Goal: Task Accomplishment & Management: Use online tool/utility

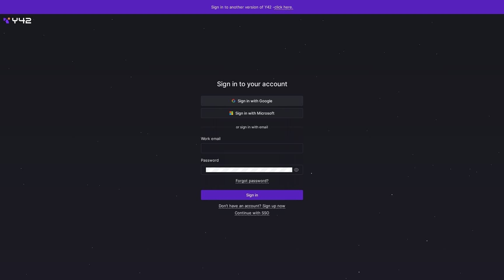
click at [267, 102] on span "Sign in with Google" at bounding box center [252, 100] width 41 height 5
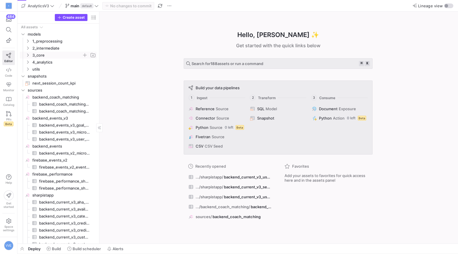
click at [28, 57] on y42-icon "Press SPACE to select this row." at bounding box center [27, 55] width 5 height 5
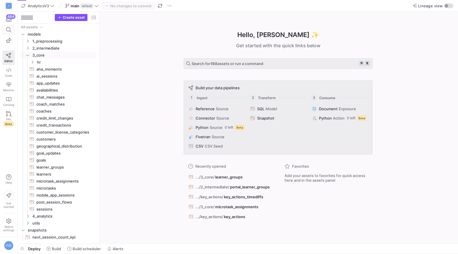
click at [11, 28] on icon at bounding box center [8, 29] width 5 height 5
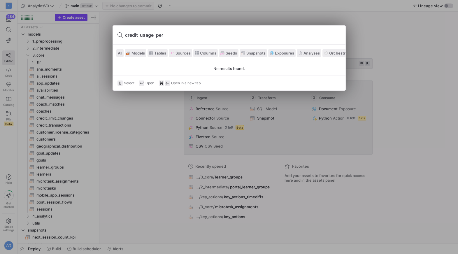
click at [148, 35] on input "credit_usage_per" at bounding box center [233, 34] width 216 height 9
type input "1"
type input "credit_usage"
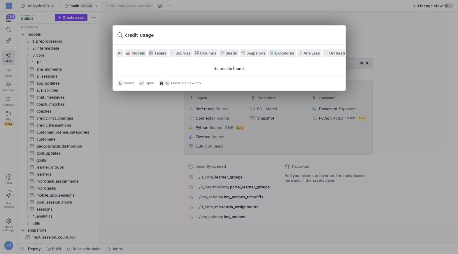
click at [116, 118] on div at bounding box center [229, 127] width 458 height 254
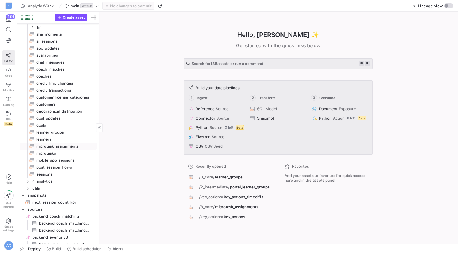
scroll to position [35, 0]
click at [66, 132] on span "learner_groups​​​​​​​​​​" at bounding box center [63, 132] width 54 height 7
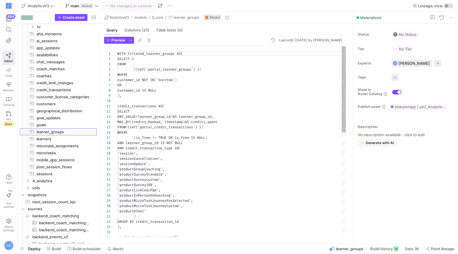
scroll to position [53, 0]
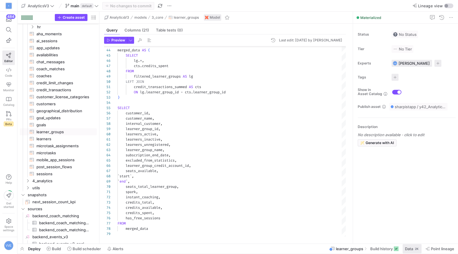
click at [413, 248] on span "Data 2K" at bounding box center [412, 249] width 14 height 5
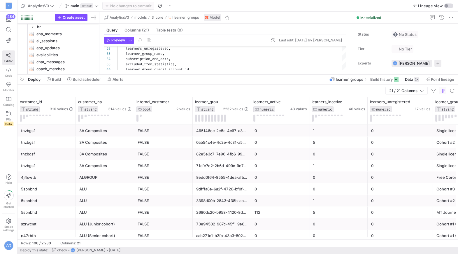
drag, startPoint x: 285, startPoint y: 148, endPoint x: 303, endPoint y: 74, distance: 75.9
click at [303, 74] on div at bounding box center [238, 74] width 441 height 2
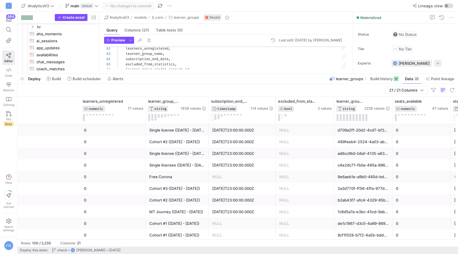
scroll to position [0, 111]
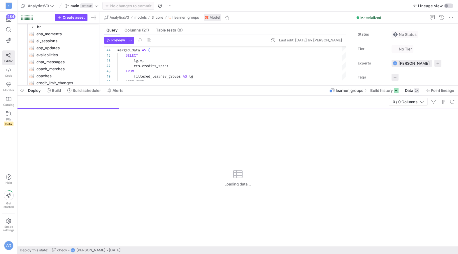
drag, startPoint x: 187, startPoint y: 147, endPoint x: 187, endPoint y: 85, distance: 62.2
click at [187, 85] on div at bounding box center [238, 85] width 441 height 2
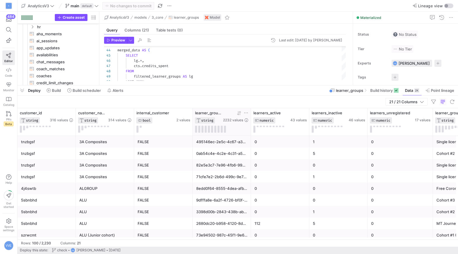
click at [245, 112] on icon at bounding box center [246, 113] width 5 height 5
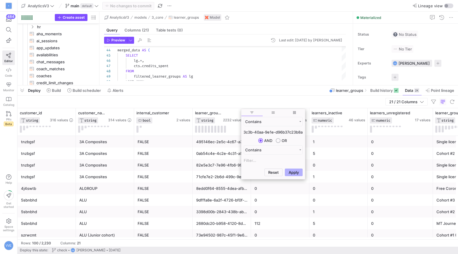
type input "be877004-3c3b-40aa-9e1e-d96b37c23b8a"
click at [285, 169] on button "Apply" at bounding box center [294, 173] width 18 height 8
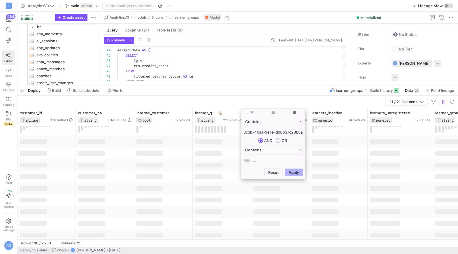
click at [210, 160] on div at bounding box center [238, 188] width 441 height 104
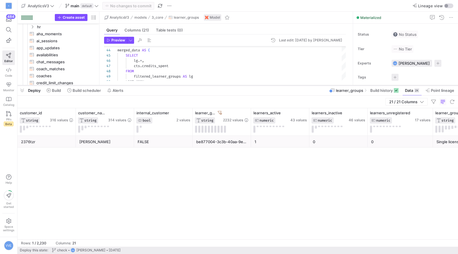
drag, startPoint x: 88, startPoint y: 87, endPoint x: 92, endPoint y: 85, distance: 4.4
click at [92, 85] on as-split "AnalyticsV3 main default No changes to commit Lineage view Create asset Drag he…" at bounding box center [238, 127] width 441 height 254
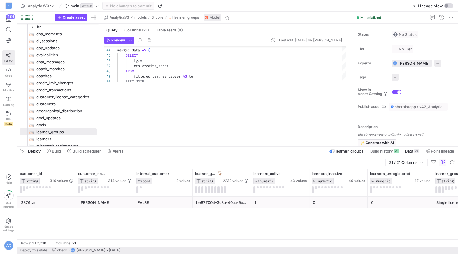
drag, startPoint x: 92, startPoint y: 85, endPoint x: 81, endPoint y: 146, distance: 61.6
click at [81, 146] on div at bounding box center [238, 146] width 441 height 2
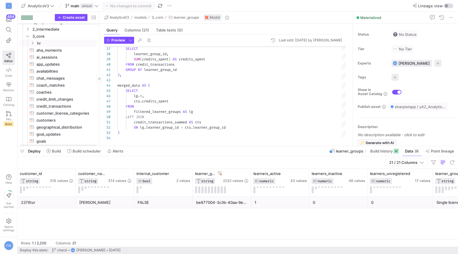
scroll to position [10, 0]
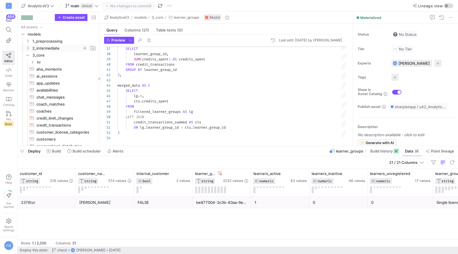
click at [30, 46] on span "2_intermediate" at bounding box center [61, 48] width 72 height 6
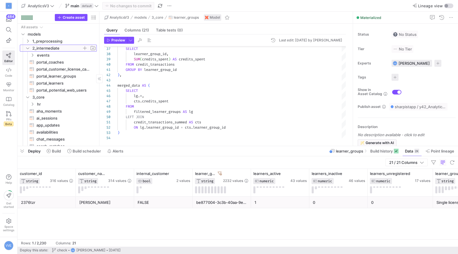
click at [30, 46] on span "2_intermediate" at bounding box center [61, 48] width 72 height 6
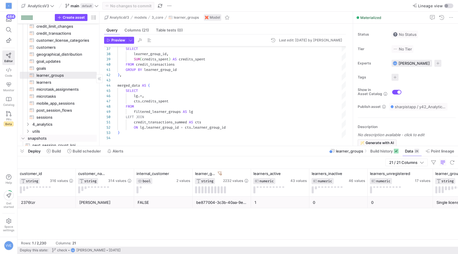
scroll to position [99, 0]
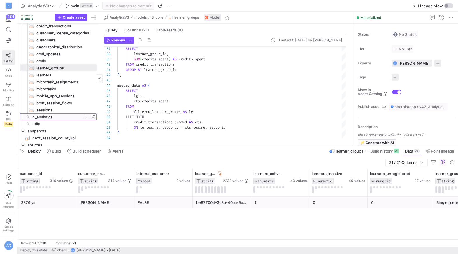
click at [41, 118] on span "4_analytics" at bounding box center [57, 117] width 50 height 7
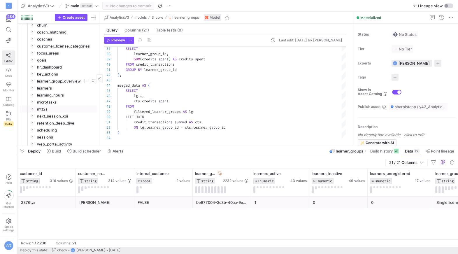
scroll to position [227, 0]
click at [67, 79] on span "learner_group_overview" at bounding box center [59, 80] width 45 height 7
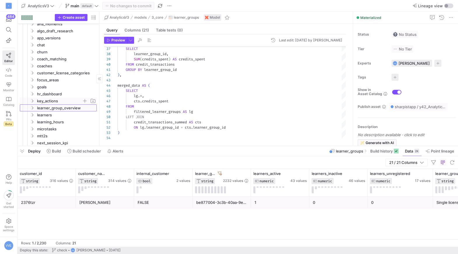
scroll to position [198, 0]
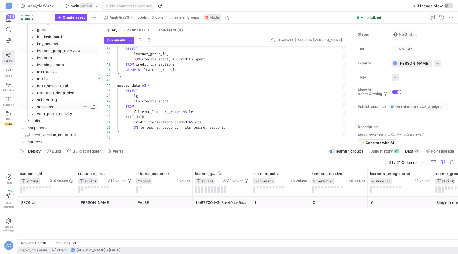
click at [57, 104] on span "sessions" at bounding box center [59, 107] width 45 height 7
click at [65, 121] on span "sessions_microtask_assignments​​​​​​​​​​" at bounding box center [65, 121] width 49 height 7
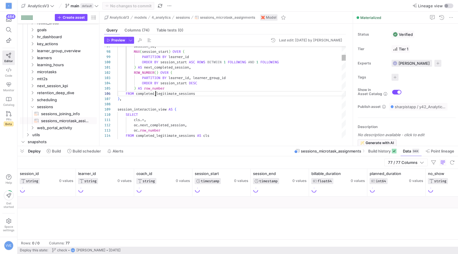
type textarea ") AS next_completed_session, ROW_NUMBER() OVER ( PARTITION BY learner_id, learn…"
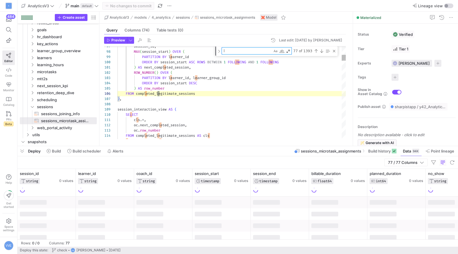
type textarea "le"
type textarea "SELECT session_id, learner_id, session_start, learner_group_id, coach_log_categ…"
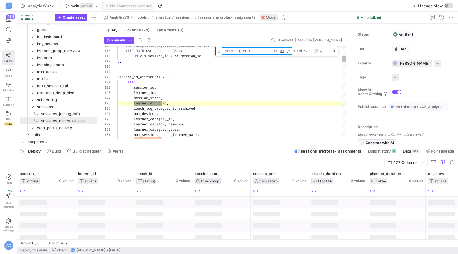
type textarea "learner_group"
click at [317, 50] on div "Previous Match (⇧Enter)" at bounding box center [316, 51] width 5 height 5
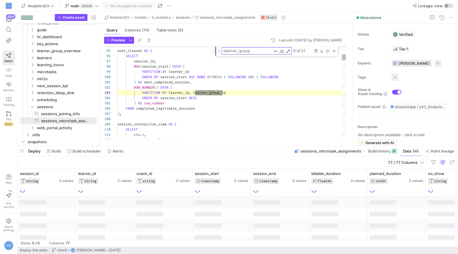
click at [317, 50] on div "Previous Match (⇧Enter)" at bounding box center [316, 51] width 5 height 5
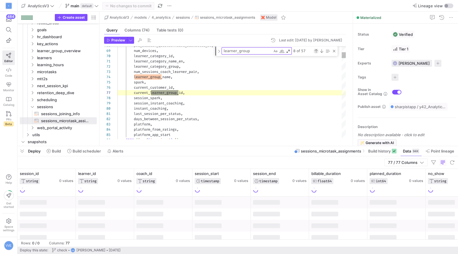
click at [317, 50] on div "Previous Match (⇧Enter)" at bounding box center [316, 51] width 5 height 5
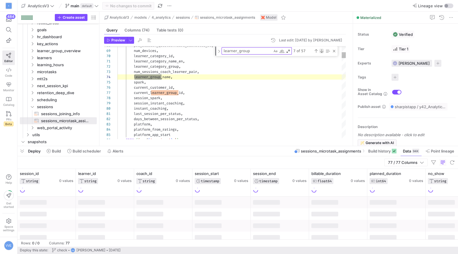
click at [321, 50] on div "Next Match (Enter)" at bounding box center [322, 51] width 5 height 5
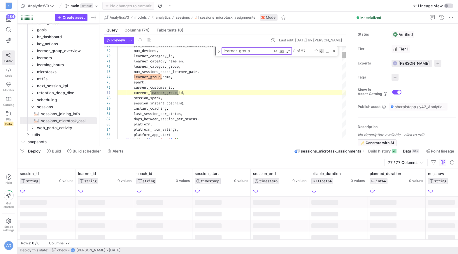
click at [321, 50] on div "Next Match (Enter)" at bounding box center [322, 51] width 5 height 5
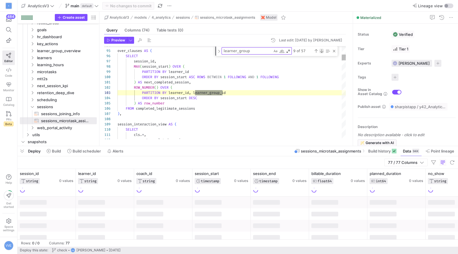
click at [321, 50] on div "Next Match (Enter)" at bounding box center [322, 51] width 5 height 5
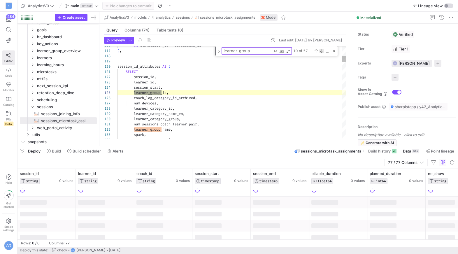
click at [321, 50] on div "Next Match (Enter)" at bounding box center [322, 51] width 5 height 5
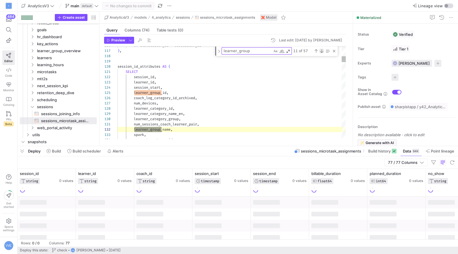
click at [321, 50] on div "Next Match (Enter)" at bounding box center [322, 51] width 5 height 5
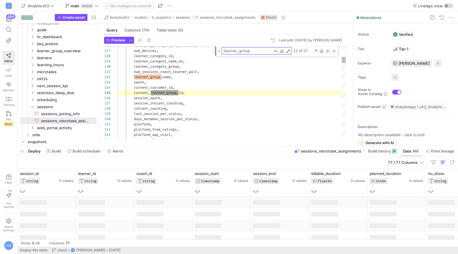
click at [321, 50] on div "Next Match (Enter)" at bounding box center [322, 51] width 5 height 5
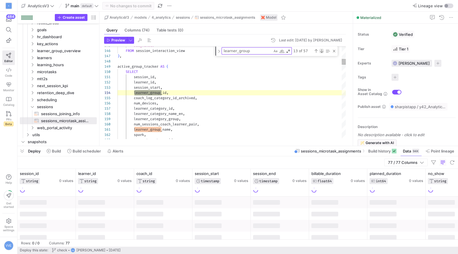
click at [321, 50] on div "Next Match (Enter)" at bounding box center [322, 51] width 5 height 5
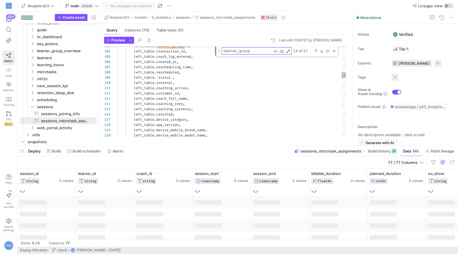
click at [254, 53] on textarea "learner_group" at bounding box center [247, 51] width 50 height 7
type textarea "SELECT session_id, learner_id, session_start, learner_group_id, coach_log_categ…"
type textarea "learner_group_"
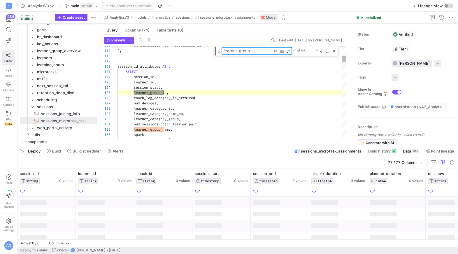
type textarea "num_sessions_coach_learner_pair, learner_group_name, spark, current_customer_id…"
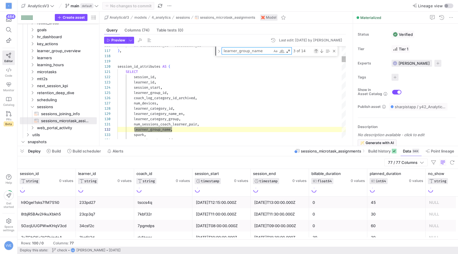
type textarea "learner_group_name"
click at [318, 51] on div "Previous Match (⇧Enter)" at bounding box center [316, 51] width 5 height 5
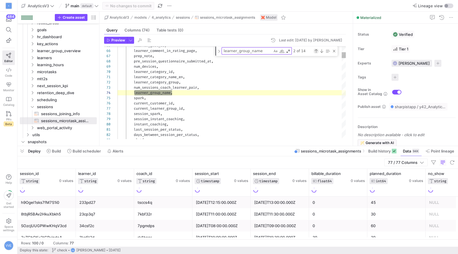
click at [318, 49] on div "Previous Match (⇧Enter)" at bounding box center [316, 51] width 5 height 5
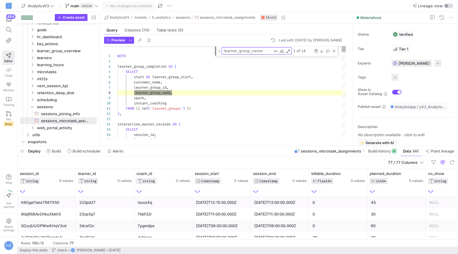
click at [318, 49] on div "Previous Match (⇧Enter)" at bounding box center [316, 51] width 5 height 5
type textarea "session_is_free, learner_group_name, coach_log_category_id, coach_log_category_…"
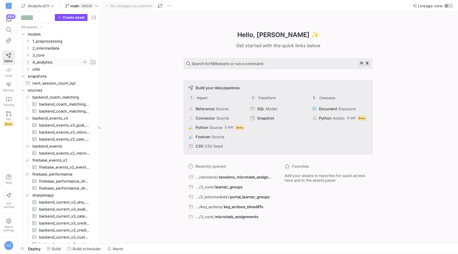
click at [43, 59] on span "4_analytics" at bounding box center [57, 62] width 50 height 7
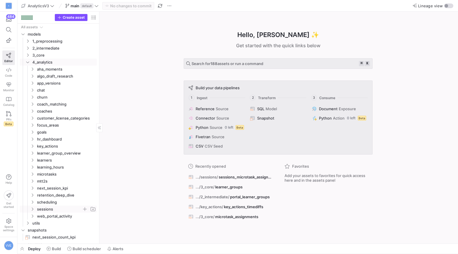
click at [57, 209] on span "sessions" at bounding box center [59, 209] width 45 height 7
click at [63, 224] on span "sessions_microtask_assignments​​​​​​​​​​" at bounding box center [65, 223] width 49 height 7
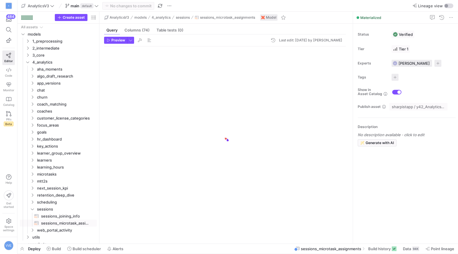
click at [237, 150] on div at bounding box center [225, 141] width 242 height 190
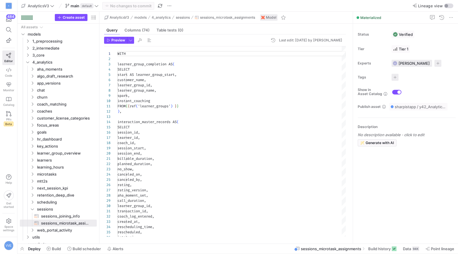
scroll to position [53, 0]
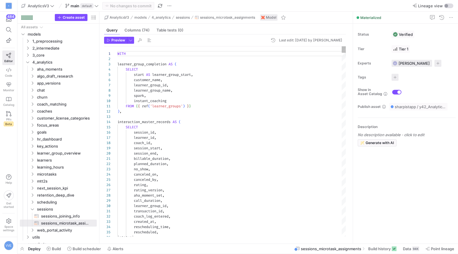
type textarea "FROM {{ ref('learner_groups') }} ), interaction_master_records AS ( SELECT sess…"
type textarea "c"
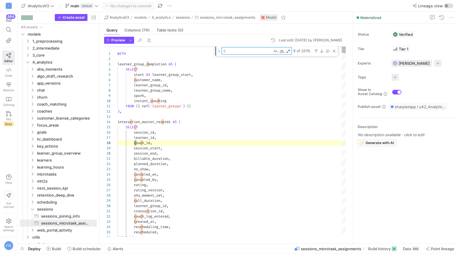
type textarea "transaction_id, coach_log_entered, created_at, rescheduling_time, rescheduled, …"
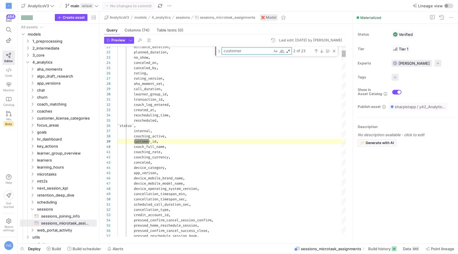
scroll to position [53, 34]
type textarea "customer_"
type textarea "right_table.customer_name, COALESCE(left_table.learner_group_id, right_table.le…"
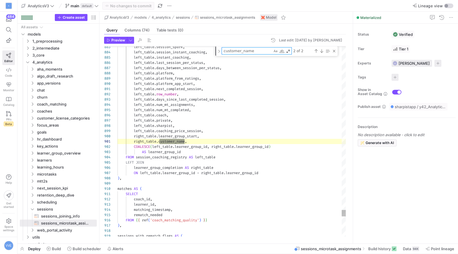
scroll to position [53, 69]
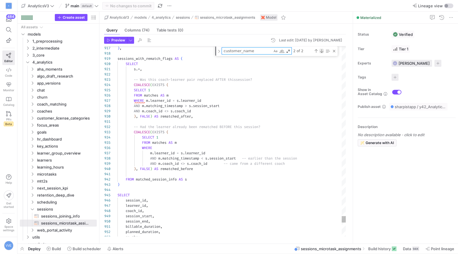
type textarea "customer_name"
click at [321, 51] on div "Next Match (Enter)" at bounding box center [322, 51] width 5 height 5
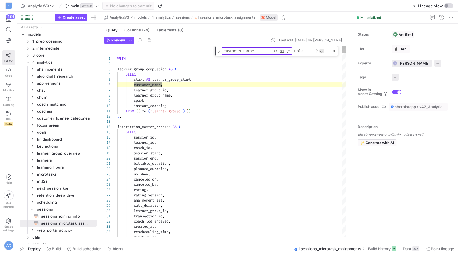
scroll to position [53, 44]
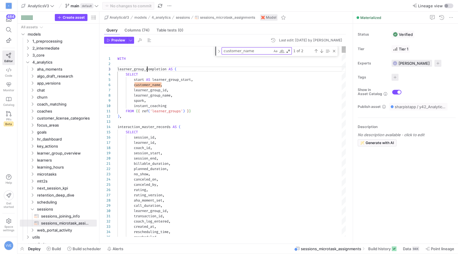
scroll to position [10, 50]
click at [322, 51] on div "Next Match (Enter)" at bounding box center [322, 51] width 5 height 5
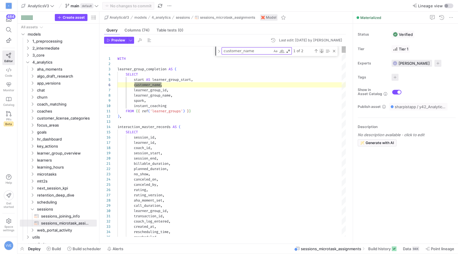
scroll to position [10, 44]
click at [322, 51] on div "Next Match (Enter)" at bounding box center [322, 51] width 5 height 5
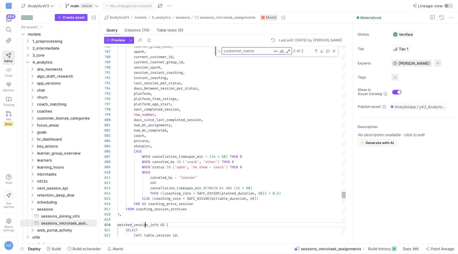
click at [255, 49] on textarea "customer_name" at bounding box center [247, 51] width 50 height 7
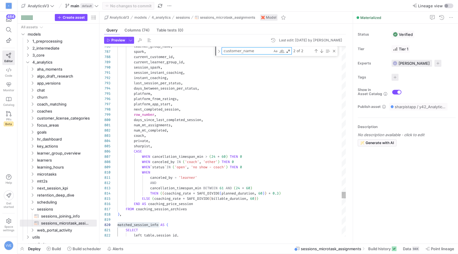
click at [255, 49] on textarea "customer_name" at bounding box center [247, 51] width 50 height 7
paste textarea "matched_session_info"
type textarea "FROM matched_session_info AS s ) SELECT session_id, learner_id, coach_id, sessi…"
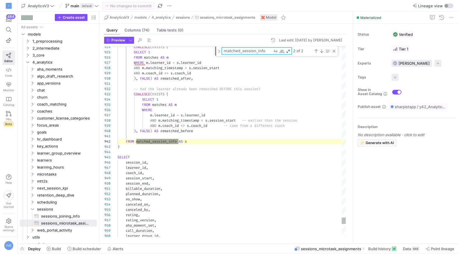
scroll to position [53, 61]
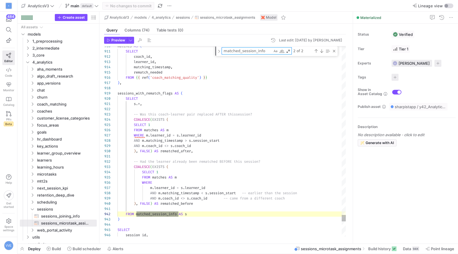
type textarea "matched_session_info"
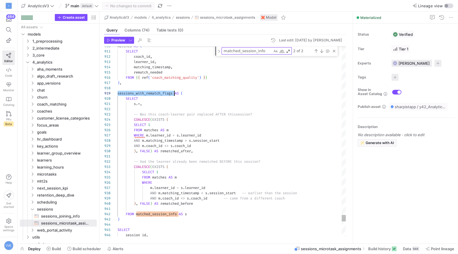
scroll to position [42, 57]
click at [258, 51] on textarea "matched_session_info" at bounding box center [247, 51] width 50 height 7
paste textarea "sessions_with_rematch_flags"
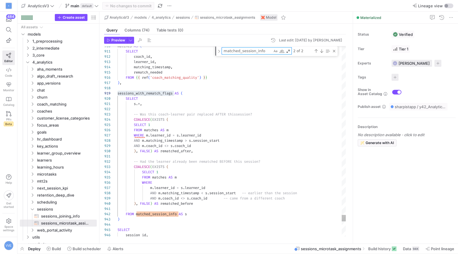
type textarea "rematched_after, IF( SAFE_CAST(session_start AS DATE) = SAFE_CAST(following_ses…"
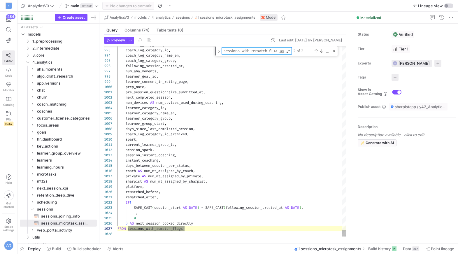
scroll to position [36, 67]
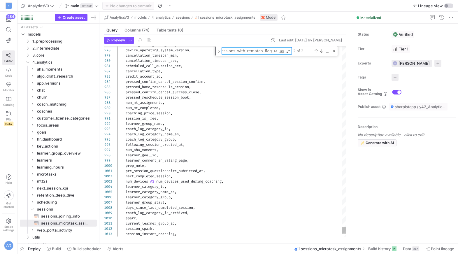
type textarea "sessions_with_rematch_flags"
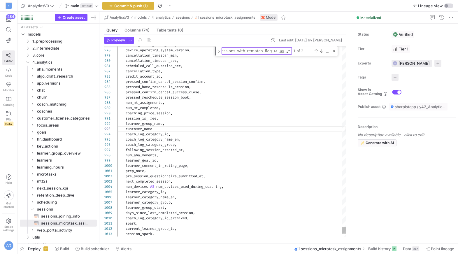
scroll to position [10, 38]
type textarea "session_is_free, learner_group_name, customer_name, coach_log_category_id, coac…"
click at [122, 43] on span "button" at bounding box center [115, 40] width 22 height 6
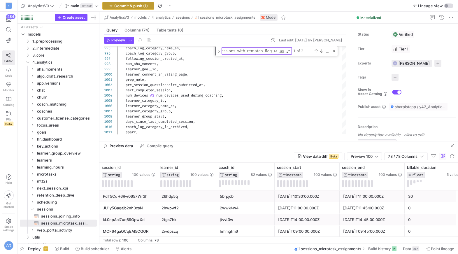
click at [146, 7] on span "Commit & push (1)" at bounding box center [131, 6] width 34 height 5
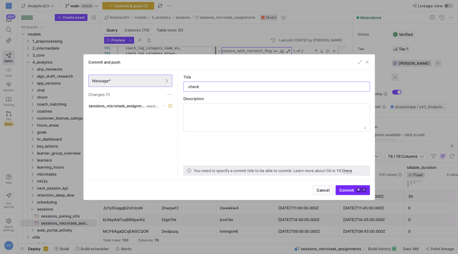
type input "check"
click at [358, 193] on span "submit" at bounding box center [353, 190] width 34 height 9
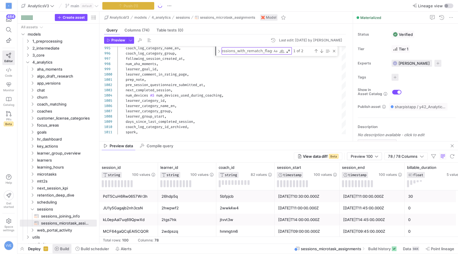
click at [67, 250] on span "Build" at bounding box center [64, 249] width 9 height 5
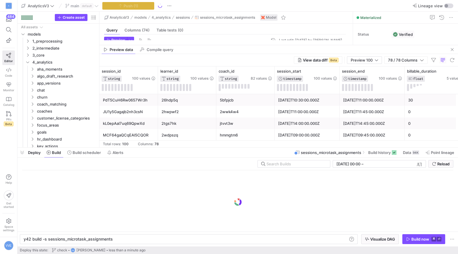
scroll to position [0, 88]
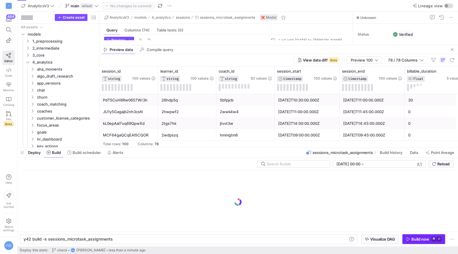
click at [420, 240] on div "Build now" at bounding box center [421, 239] width 18 height 5
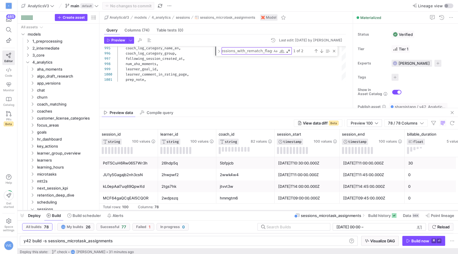
drag, startPoint x: 70, startPoint y: 147, endPoint x: 68, endPoint y: 210, distance: 63.1
click at [68, 210] on div at bounding box center [238, 211] width 441 height 2
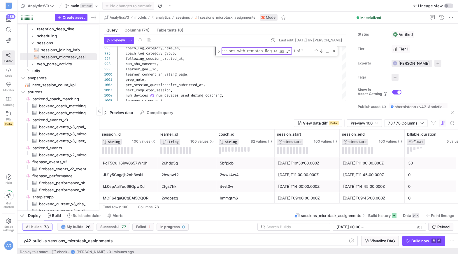
scroll to position [88, 0]
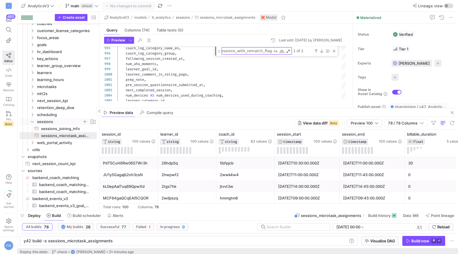
click at [34, 122] on icon "Press SPACE to select this row." at bounding box center [32, 122] width 4 height 4
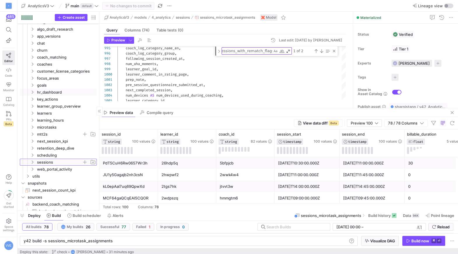
scroll to position [42, 0]
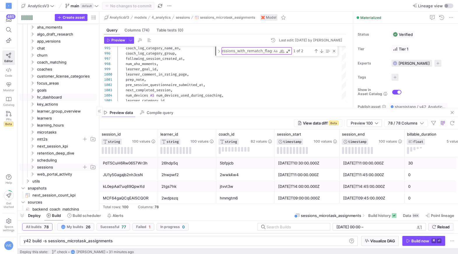
click at [52, 94] on span "hr_dashboard" at bounding box center [66, 97] width 59 height 7
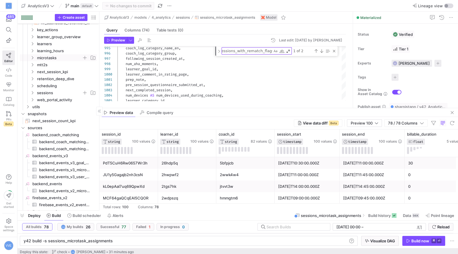
scroll to position [0, 0]
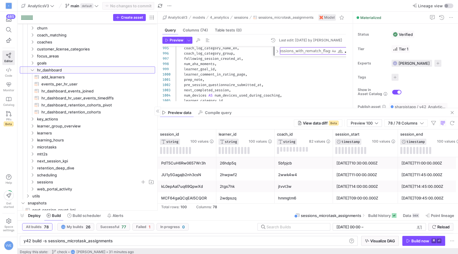
drag, startPoint x: 99, startPoint y: 79, endPoint x: 155, endPoint y: 66, distance: 57.3
click at [158, 69] on div at bounding box center [158, 111] width 0 height 199
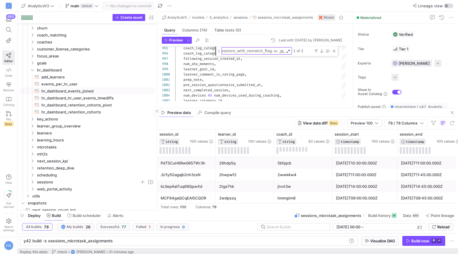
click at [109, 90] on span "hr_dashboard_events_joined​​​​​​​​​​" at bounding box center [94, 91] width 107 height 7
type textarea "WITH hr_dashboard_events AS (SELECT * FROM {{ ref('hr_dashboard_events') }} ), …"
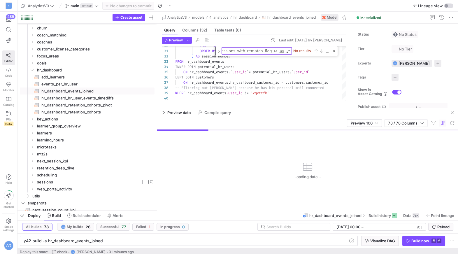
click at [446, 8] on y42-top-nav "AnalyticsV3 main default No changes to commit Lineage view" at bounding box center [238, 6] width 441 height 12
click at [447, 8] on div "button" at bounding box center [448, 6] width 9 height 5
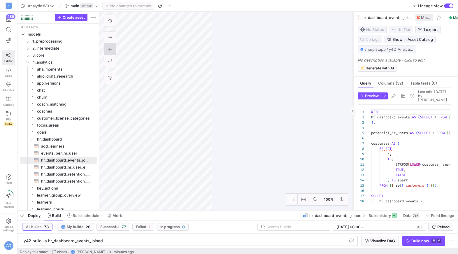
drag, startPoint x: 212, startPoint y: 104, endPoint x: 353, endPoint y: 91, distance: 141.3
click at [353, 91] on div at bounding box center [353, 111] width 0 height 199
type textarea "y42 build -s hr_dashboard_hr_user_events_timediffs"
type textarea "WITH events_by_hr_user AS (SELECT * FROM {{ ref('hr_dashboard_events_joined') }…"
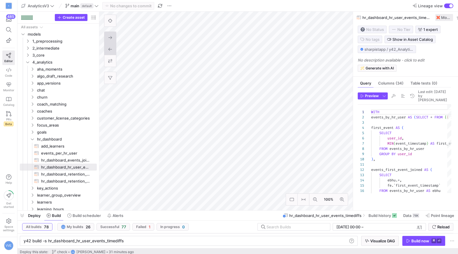
click at [112, 40] on button at bounding box center [110, 38] width 12 height 12
click at [67, 145] on span "add_learners​​​​​​​​​​" at bounding box center [65, 146] width 49 height 7
type textarea "y42 build -s add_learners"
type textarea "WITH hr_dashboard_events_joined AS ( SELECT * FROM {{ ref('hr_dashboard_events_…"
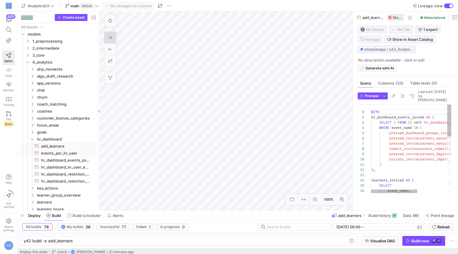
click at [69, 154] on span "events_per_hr_user​​​​​​​​​​" at bounding box center [65, 153] width 49 height 7
type textarea "y42 build -s events_per_hr_user"
type textarea "WITH hr_dashboard_events AS ( SELECT user_id, COUNT(*) AS events FROM {{ ref('h…"
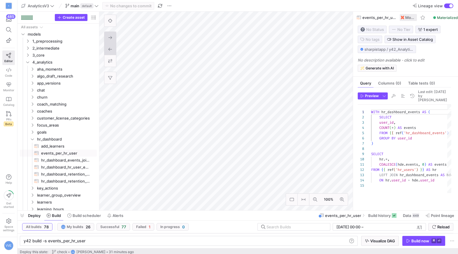
click at [105, 48] on button at bounding box center [110, 49] width 12 height 12
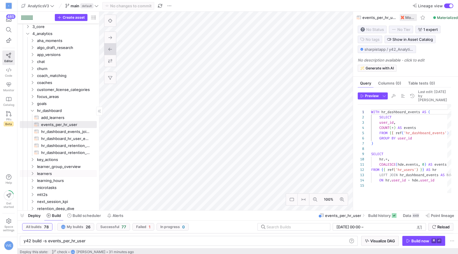
scroll to position [51, 0]
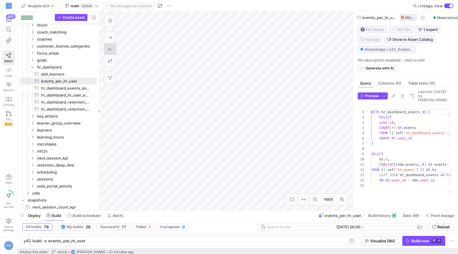
click at [71, 93] on span "hr_dashboard_hr_user_events_timediffs​​​​​​​​​​" at bounding box center [65, 95] width 49 height 7
type textarea "y42 build -s hr_dashboard_hr_user_events_timediffs"
type textarea "WITH events_by_hr_user AS (SELECT * FROM {{ ref('hr_dashboard_events_joined') }…"
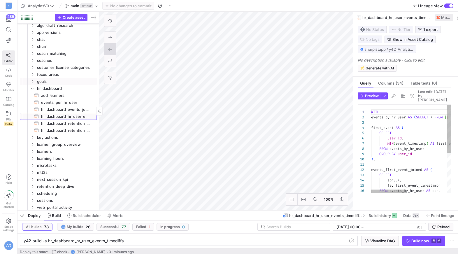
scroll to position [50, 0]
click at [40, 88] on span "hr_dashboard" at bounding box center [59, 89] width 45 height 7
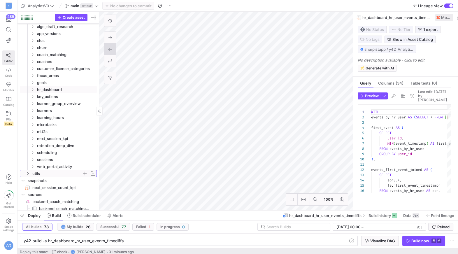
click at [54, 170] on span "utils" at bounding box center [57, 173] width 50 height 7
click at [56, 166] on span "web_portal_activity" at bounding box center [59, 166] width 45 height 7
click at [66, 175] on span "web_portal_engagement​​​​​​​​​​" at bounding box center [65, 173] width 49 height 7
type textarea "y42 build -s web_portal_engagement"
type textarea "{# This table contains info on all types of web portal events and is taken over…"
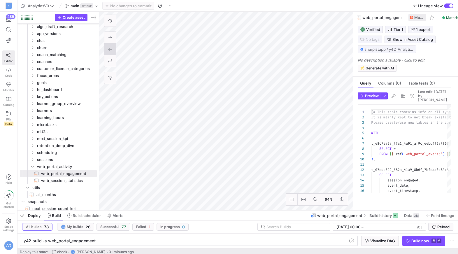
click at [447, 7] on div "button" at bounding box center [448, 6] width 9 height 5
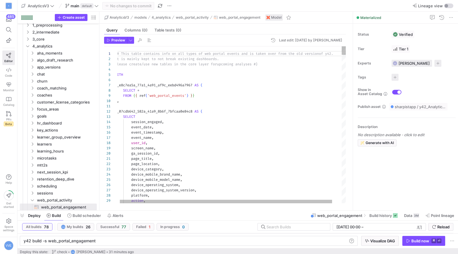
scroll to position [21, 8]
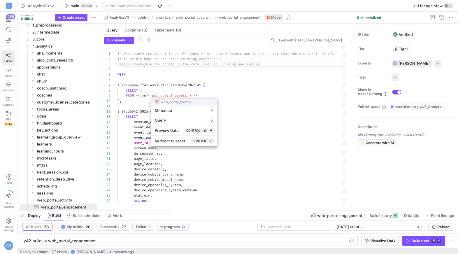
click at [230, 62] on div at bounding box center [229, 127] width 458 height 254
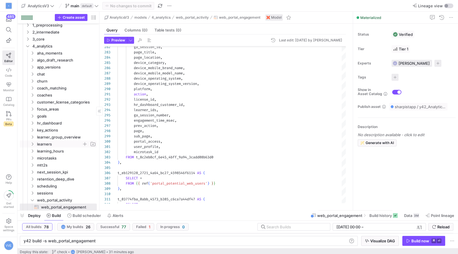
scroll to position [31, 0]
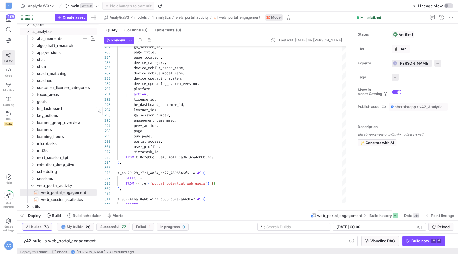
click at [46, 36] on span "aha_moments" at bounding box center [59, 38] width 45 height 7
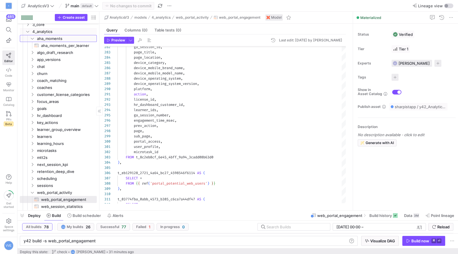
scroll to position [0, 0]
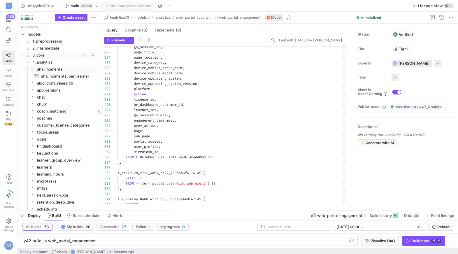
click at [31, 55] on span "3_core" at bounding box center [61, 55] width 72 height 6
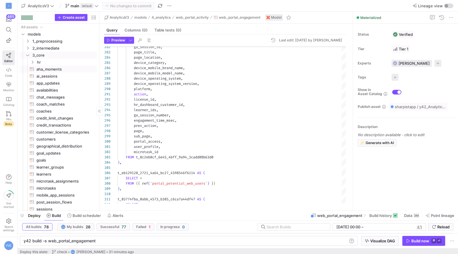
click at [57, 71] on span "aha_moments​​​​​​​​​​" at bounding box center [63, 69] width 54 height 7
type textarea "y42 build -s aha_moments"
type textarea "WITH source_aha_moments AS ( SELECT * FROM {{ ref('portal_aha_moments') }} ), s…"
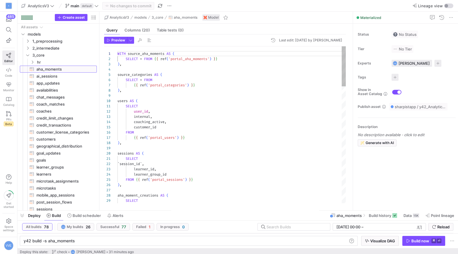
scroll to position [53, 0]
